Goal: Navigation & Orientation: Find specific page/section

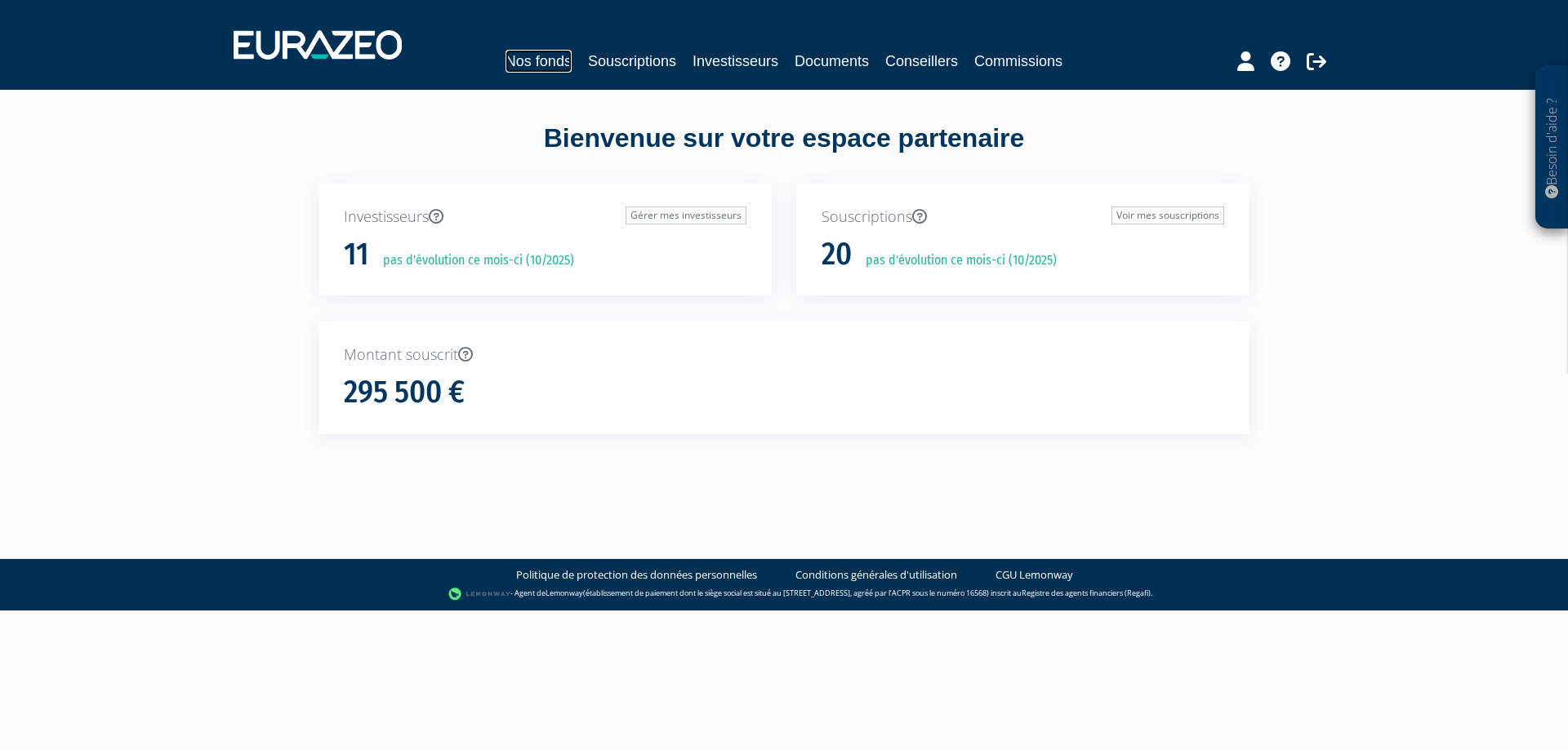
click at [529, 66] on link "Nos fonds" at bounding box center [539, 61] width 66 height 23
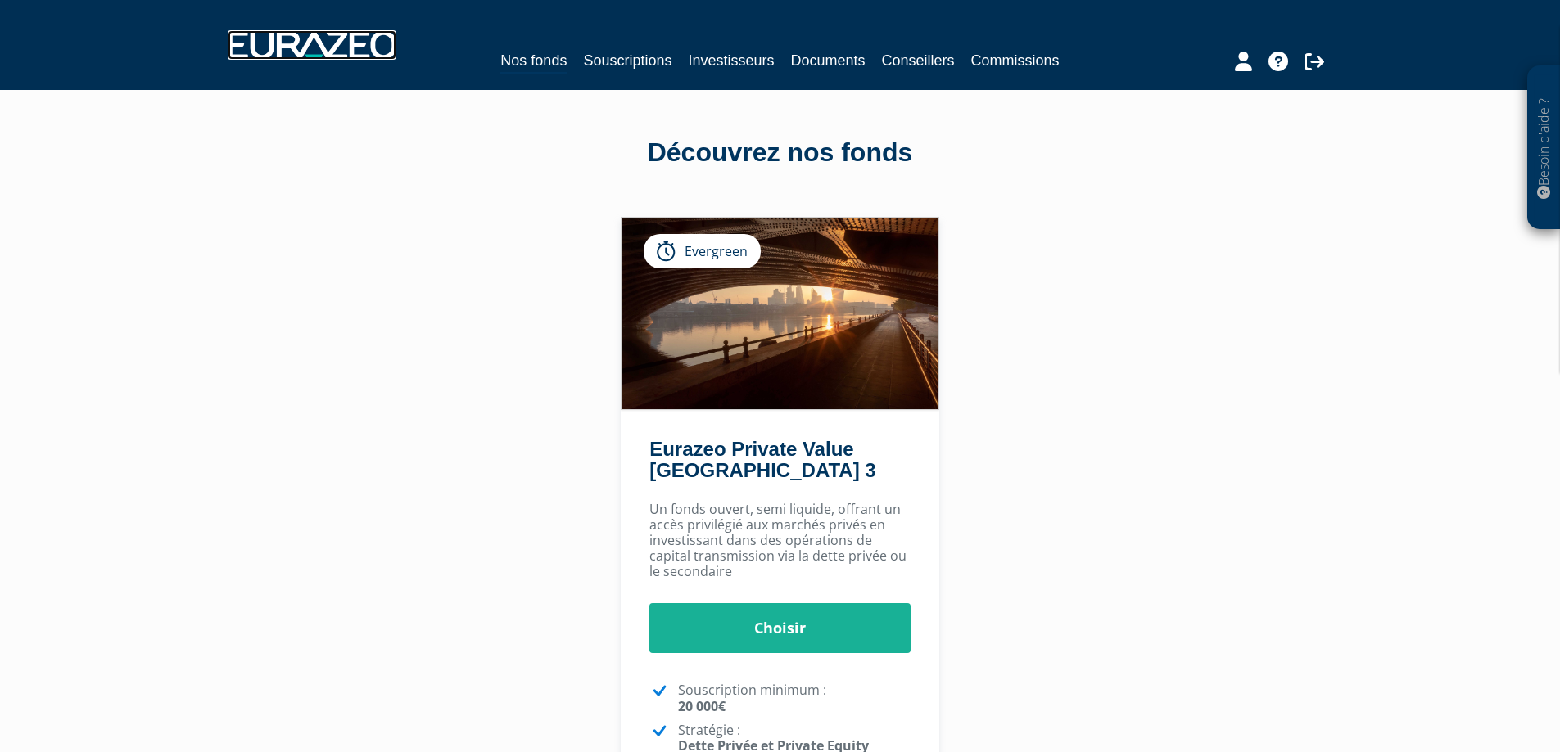
click at [296, 39] on img at bounding box center [312, 44] width 169 height 29
